Goal: Find specific page/section: Find specific page/section

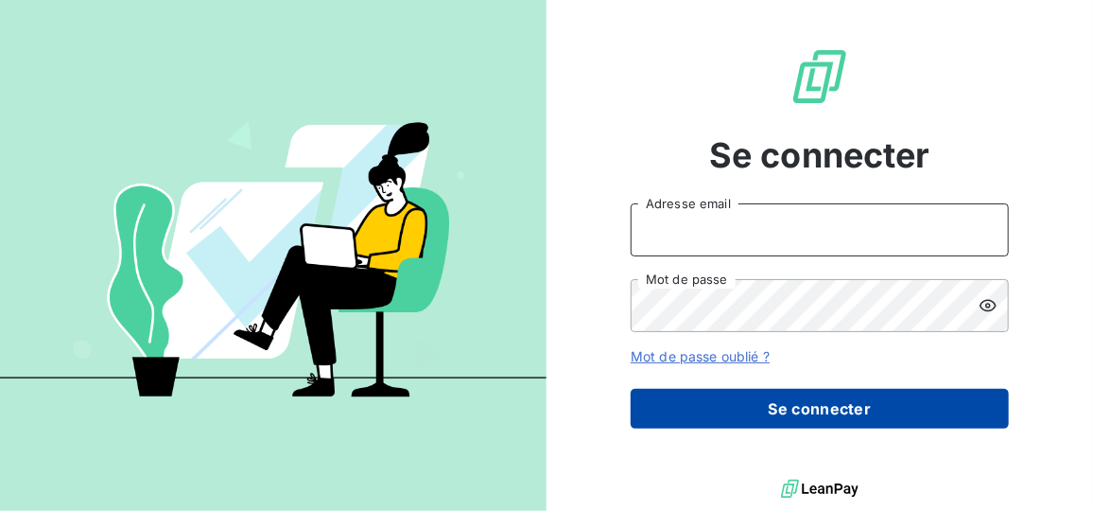
type input "[EMAIL_ADDRESS][DOMAIN_NAME]"
click at [827, 406] on button "Se connecter" at bounding box center [820, 409] width 378 height 40
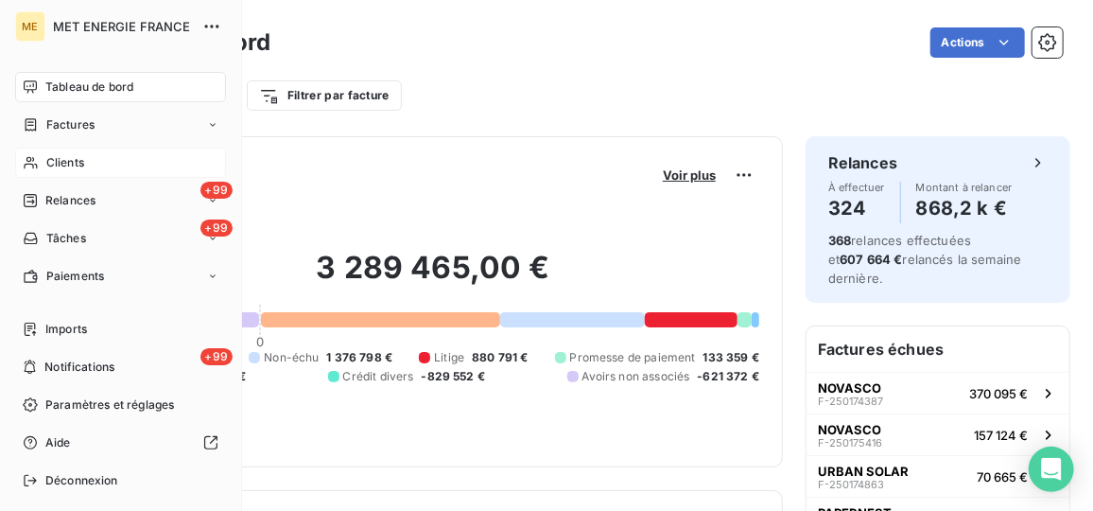
click at [89, 160] on div "Clients" at bounding box center [120, 163] width 211 height 30
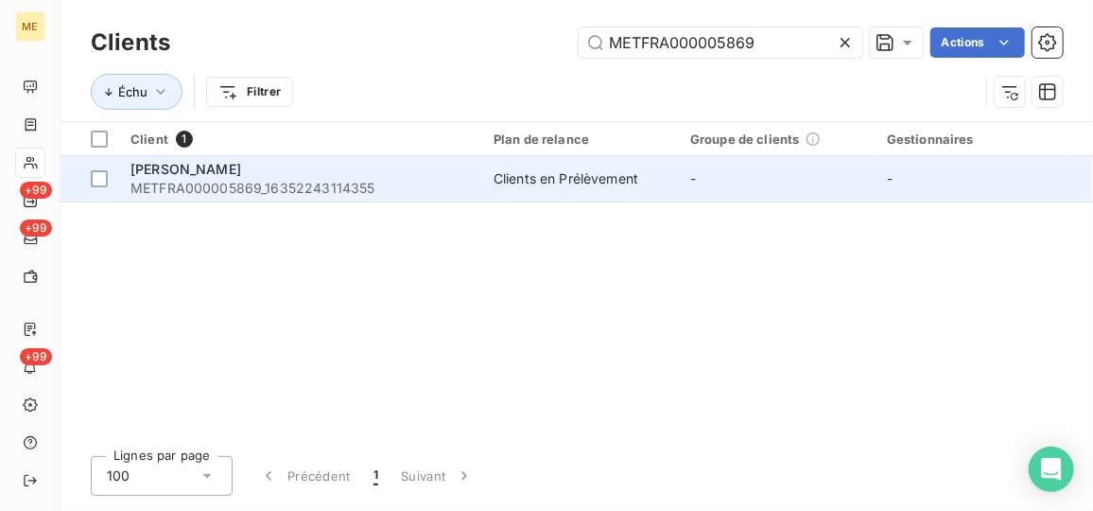
type input "METFRA000005869"
click at [434, 188] on span "METFRA000005869_16352243114355" at bounding box center [300, 188] width 340 height 19
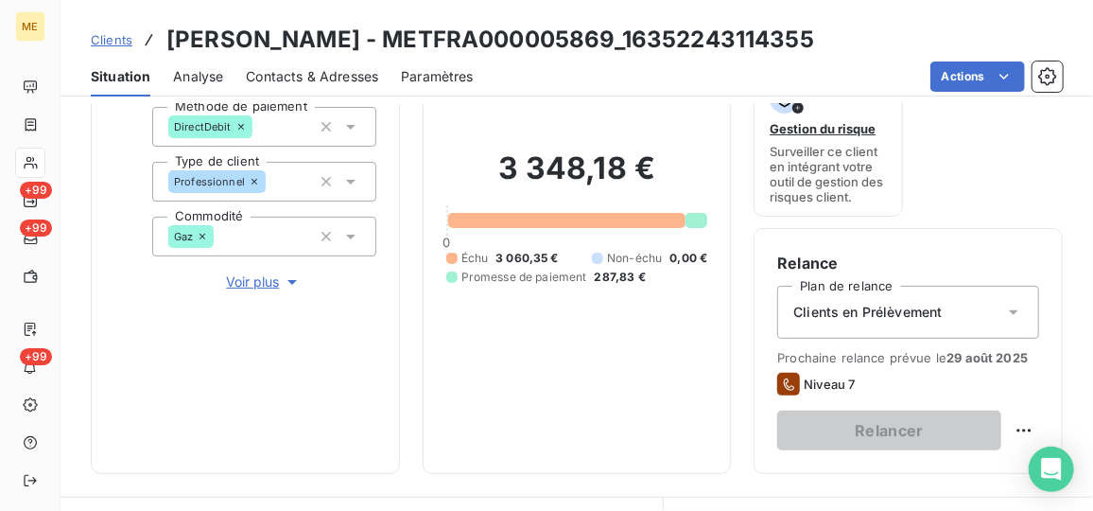
scroll to position [171, 0]
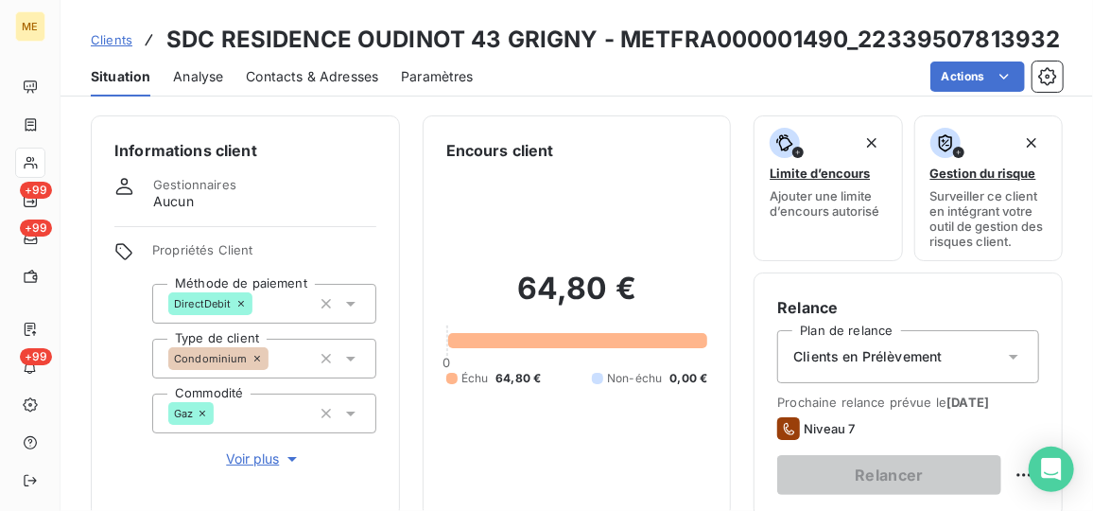
click at [256, 460] on span "Voir plus" at bounding box center [264, 458] width 76 height 19
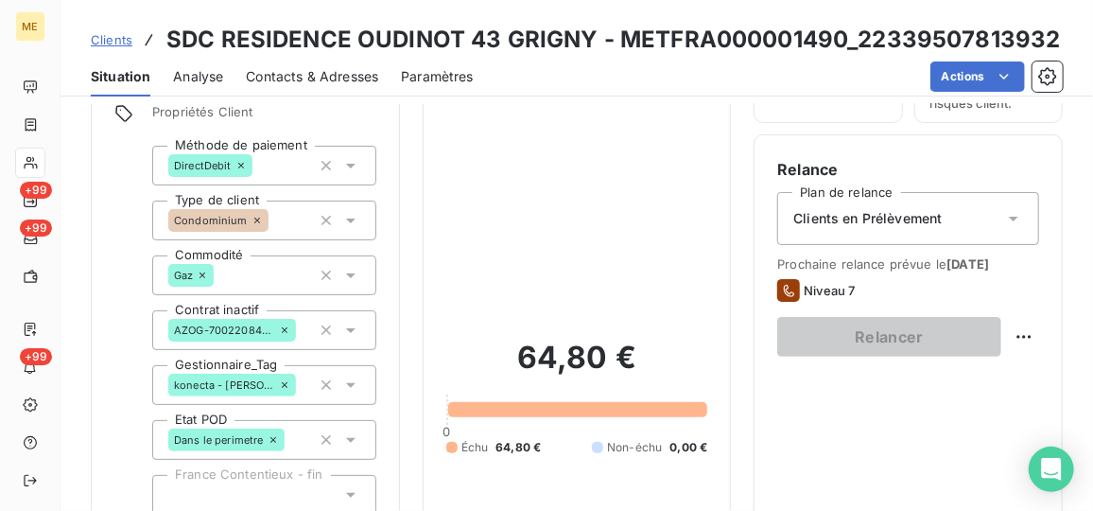
scroll to position [257, 0]
